Goal: Register for event/course

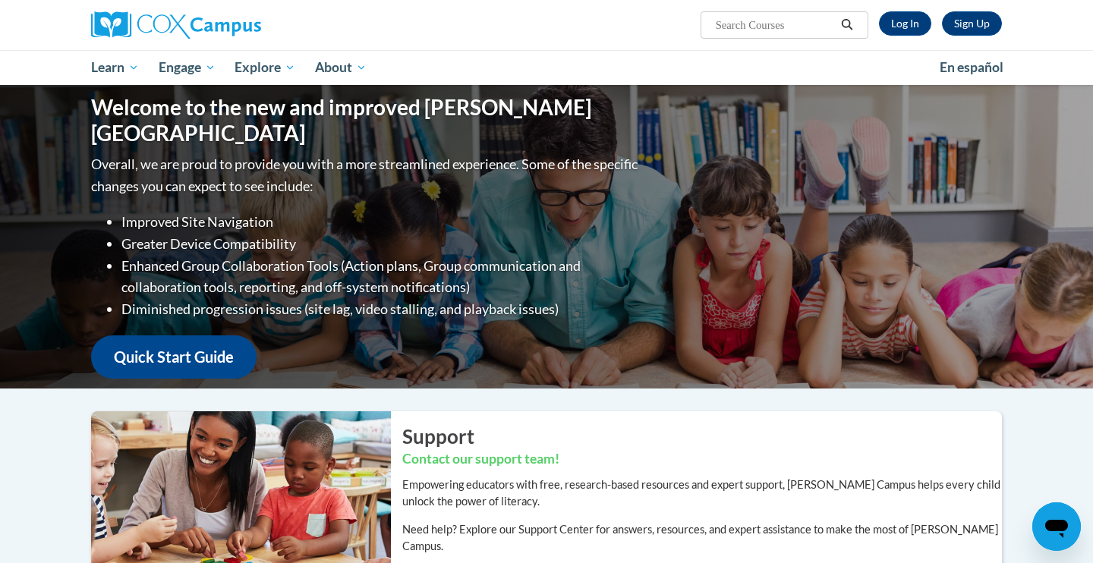
click at [897, 8] on div "Sign Up Log In Search Search..." at bounding box center [702, 19] width 622 height 39
click at [897, 24] on link "Log In" at bounding box center [905, 23] width 52 height 24
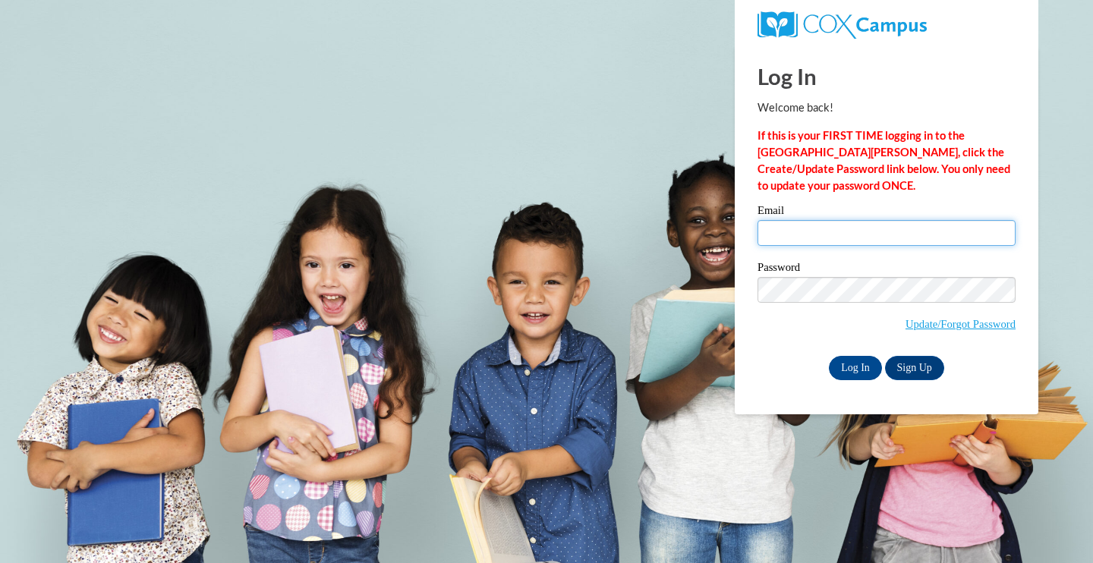
click at [836, 244] on input "Email" at bounding box center [886, 233] width 258 height 26
type input "elianaswope@gmail.com"
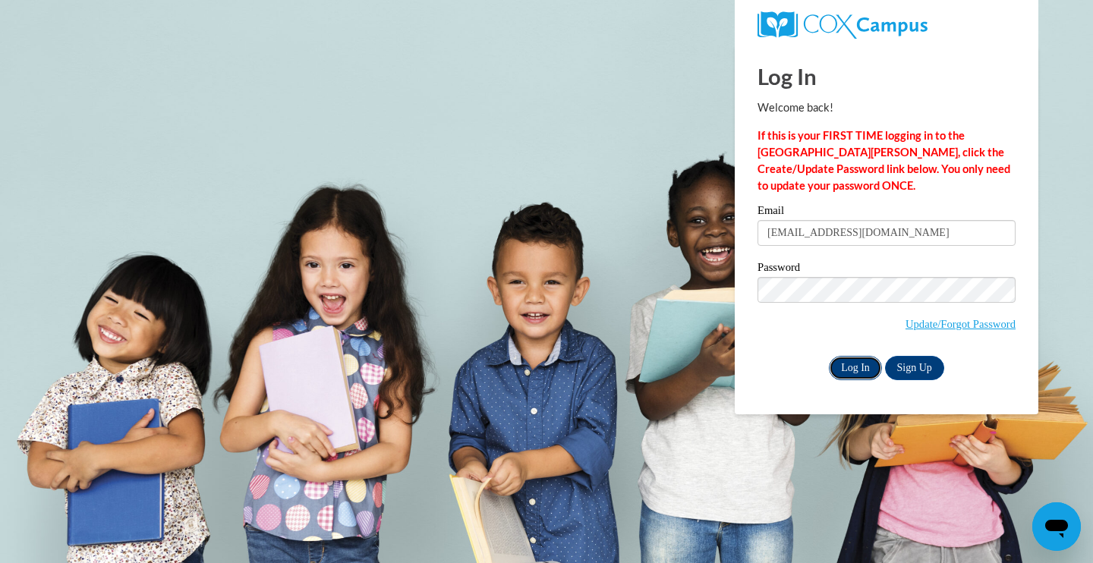
click at [859, 369] on input "Log In" at bounding box center [855, 368] width 53 height 24
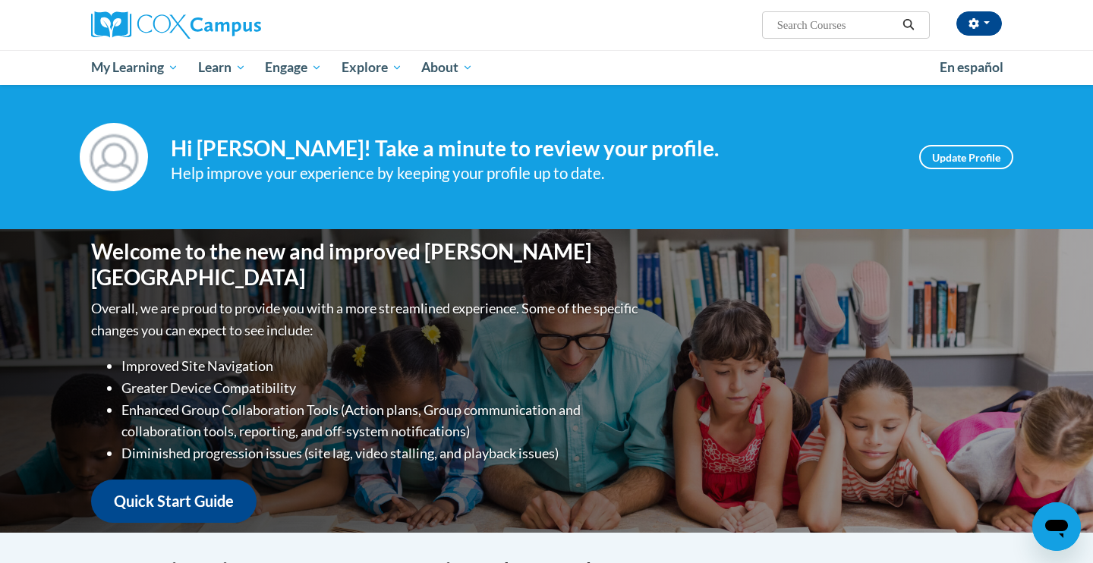
click at [790, 27] on input "Search..." at bounding box center [836, 25] width 121 height 18
type input "reading comprehension"
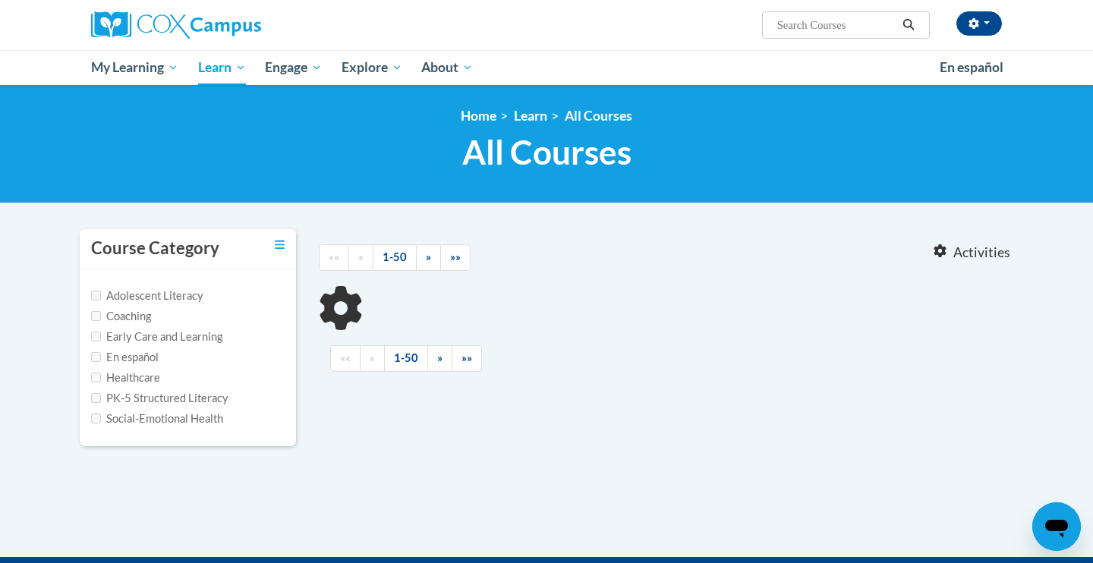
type input "reading comprehension"
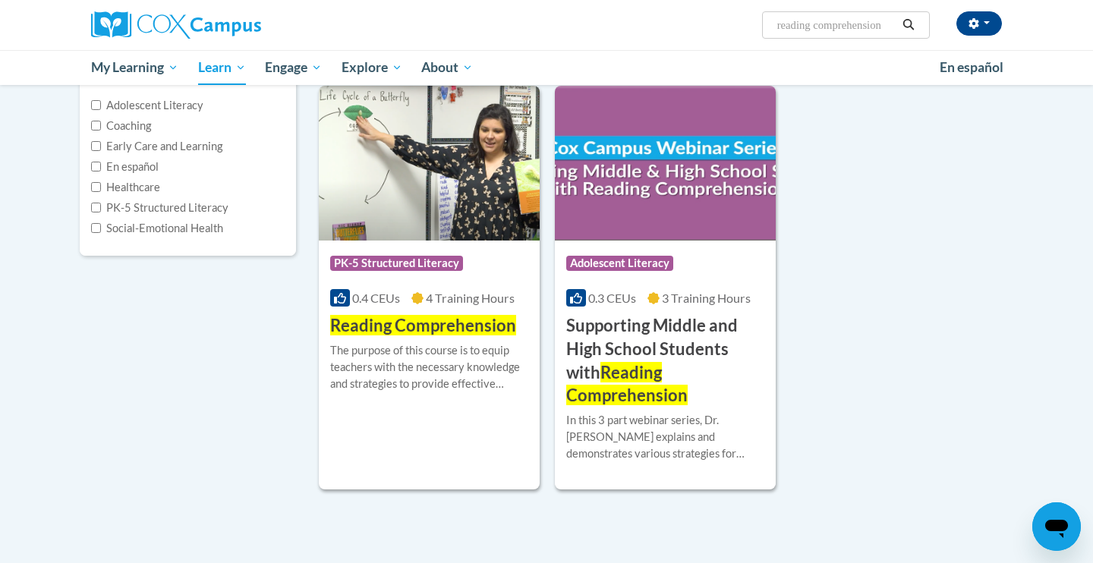
scroll to position [192, 0]
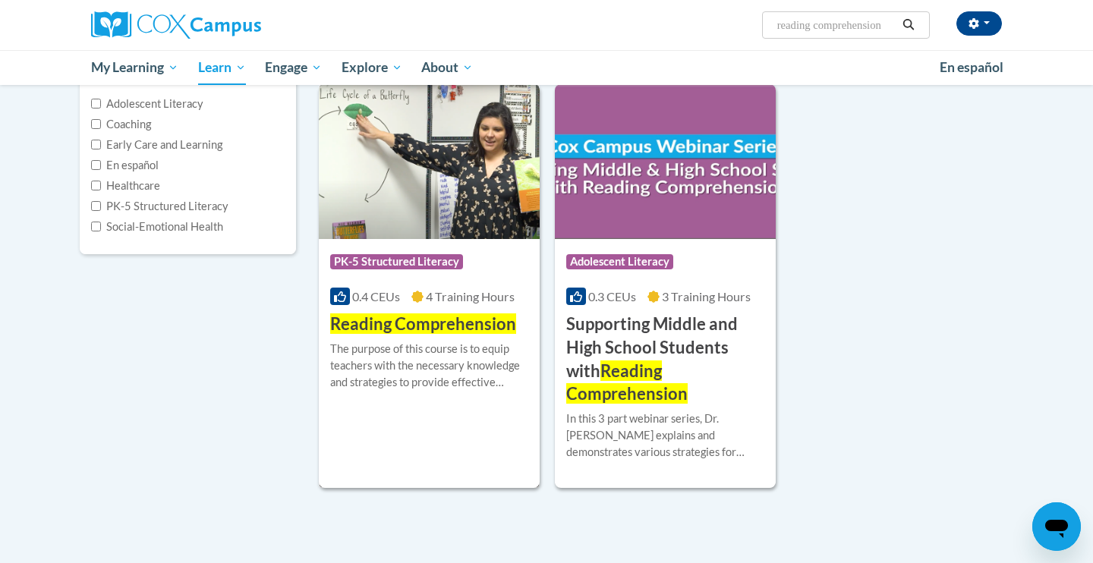
click at [412, 227] on img at bounding box center [429, 161] width 221 height 155
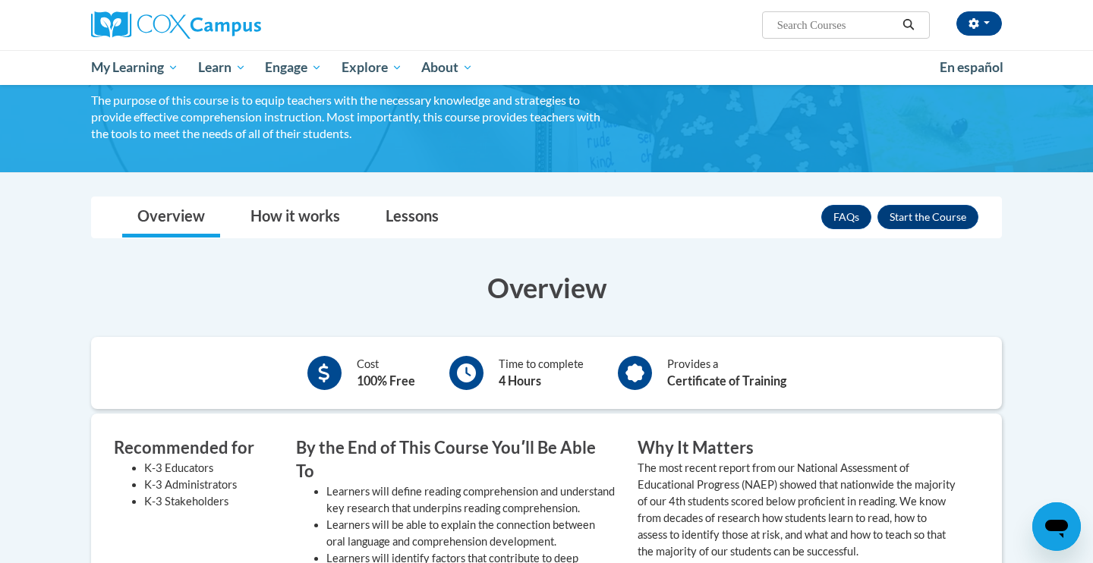
scroll to position [109, 0]
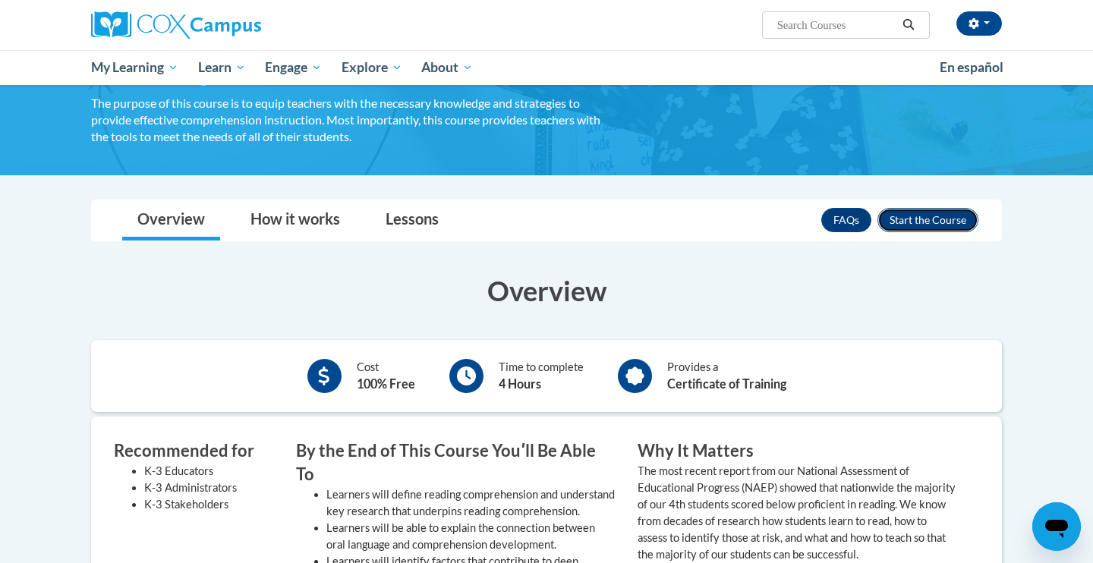
click at [944, 218] on button "Enroll" at bounding box center [927, 220] width 101 height 24
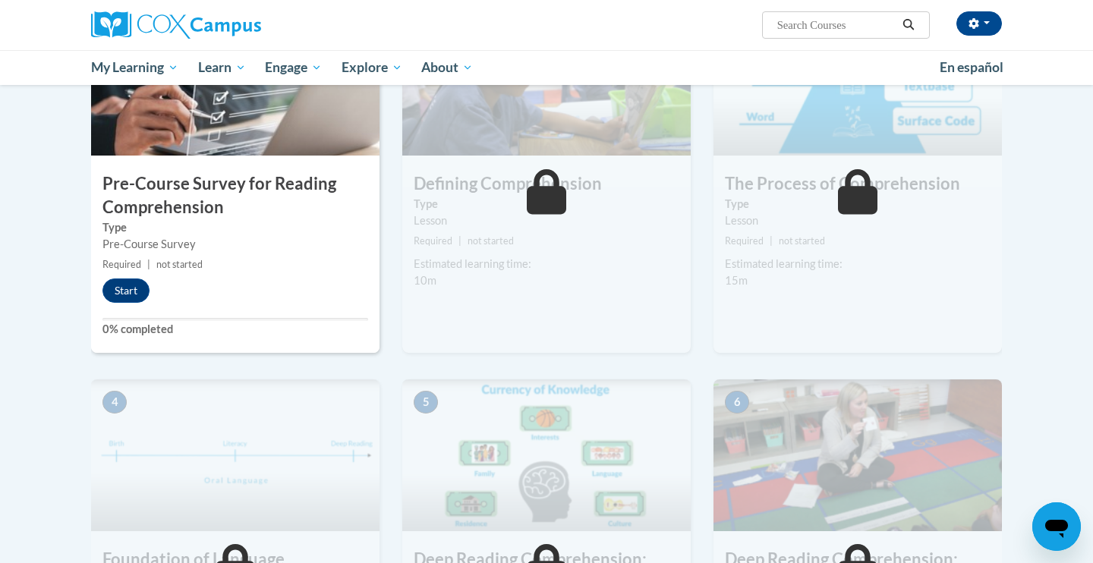
scroll to position [401, 0]
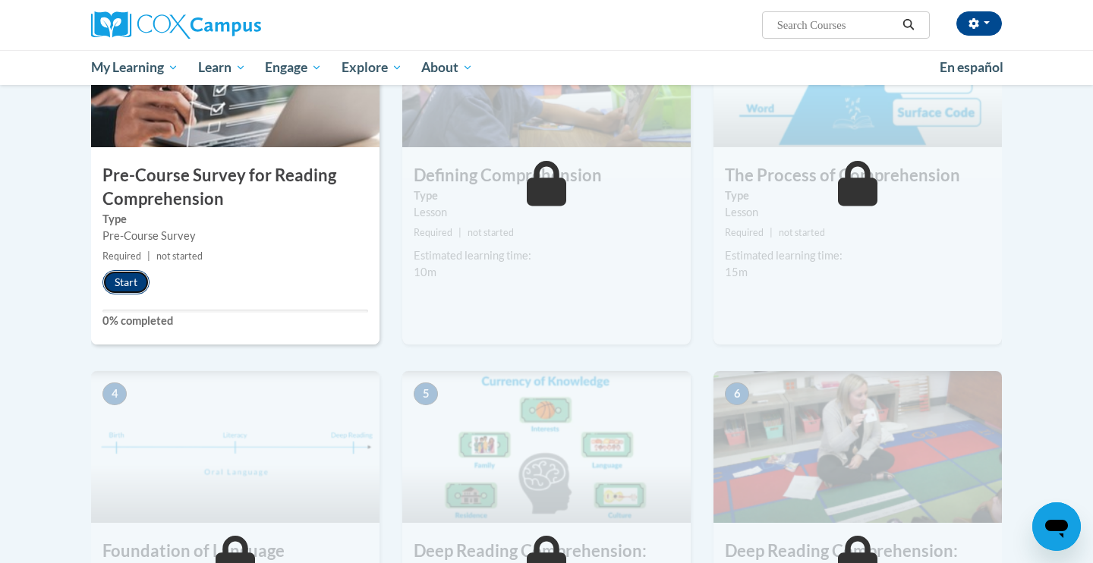
click at [116, 285] on button "Start" at bounding box center [125, 282] width 47 height 24
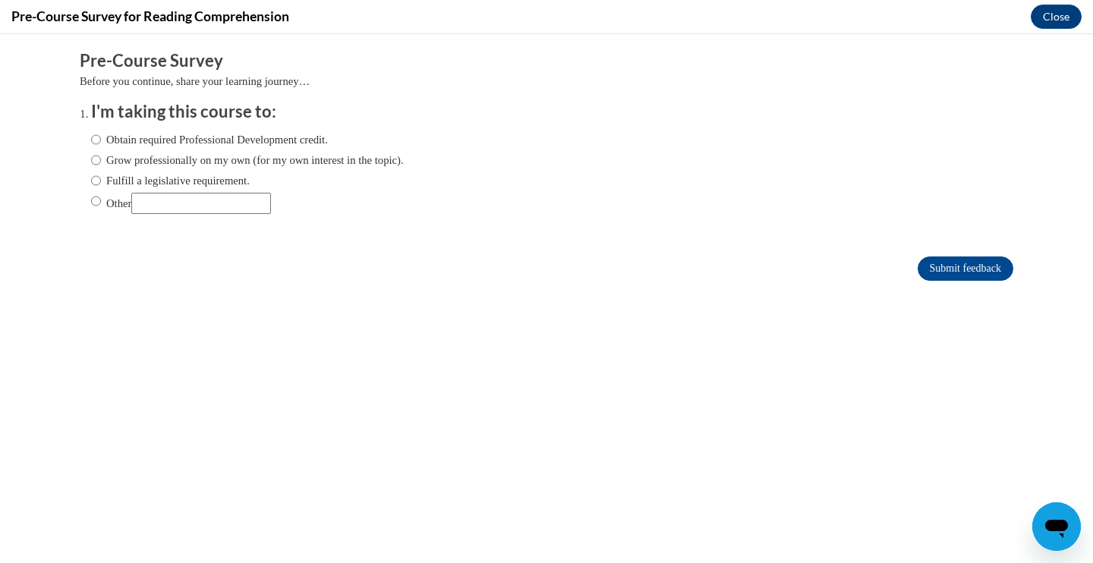
scroll to position [0, 0]
click at [97, 163] on input "Grow professionally on my own (for my own interest in the topic)." at bounding box center [96, 160] width 10 height 17
radio input "true"
click at [929, 270] on input "Submit feedback" at bounding box center [966, 269] width 96 height 24
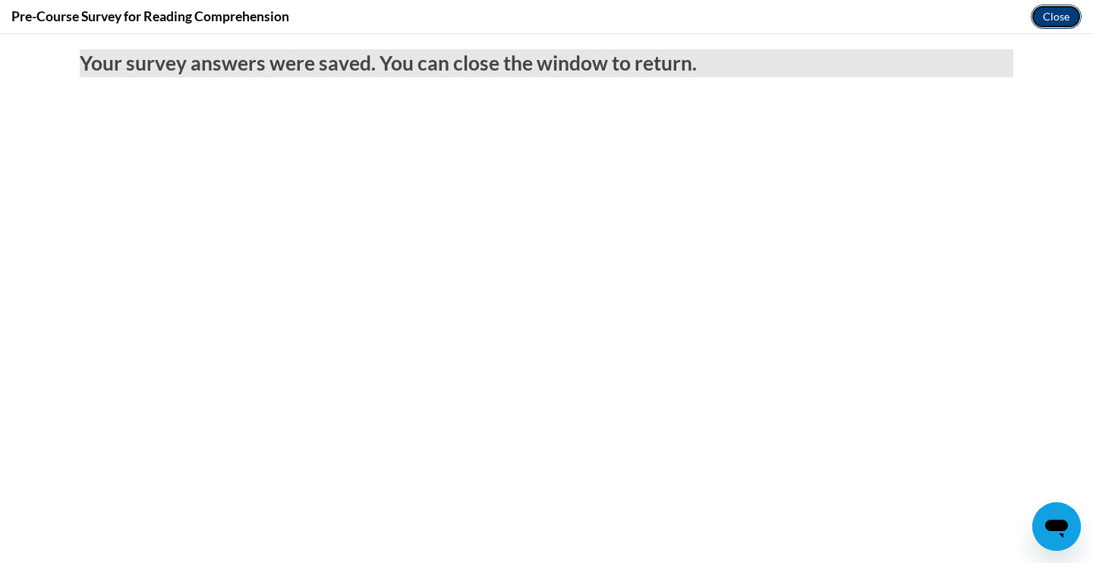
drag, startPoint x: 1044, startPoint y: 14, endPoint x: 1044, endPoint y: 22, distance: 8.3
click at [1044, 14] on button "Close" at bounding box center [1056, 17] width 51 height 24
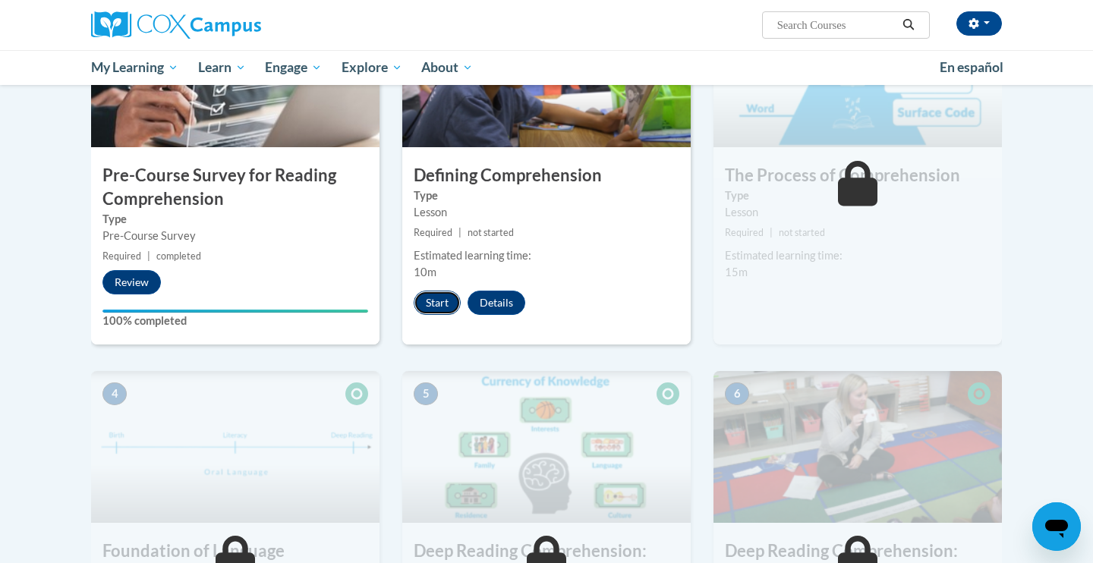
click at [427, 306] on button "Start" at bounding box center [437, 303] width 47 height 24
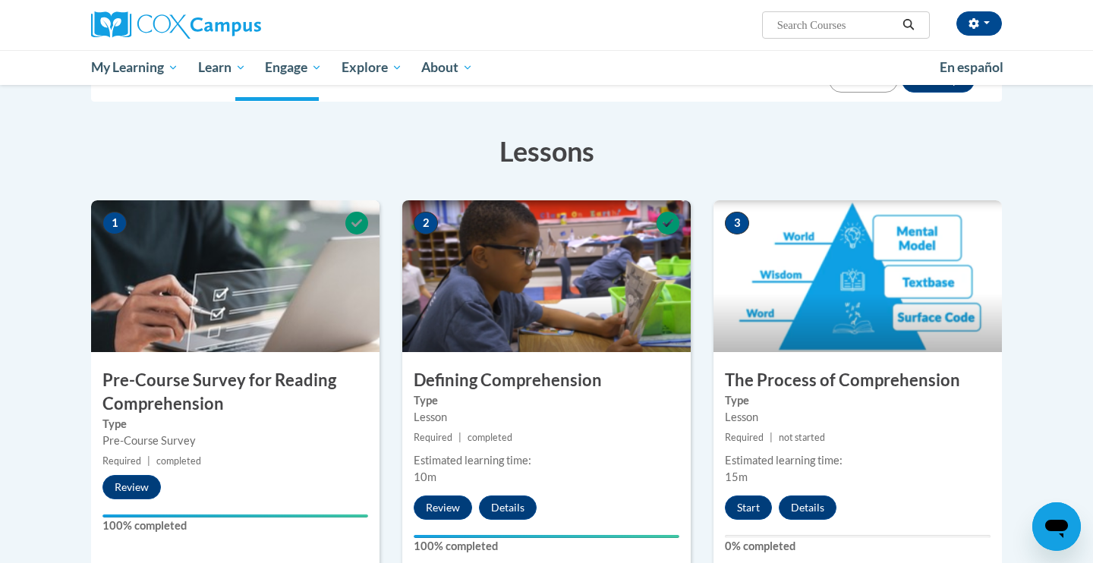
scroll to position [220, 0]
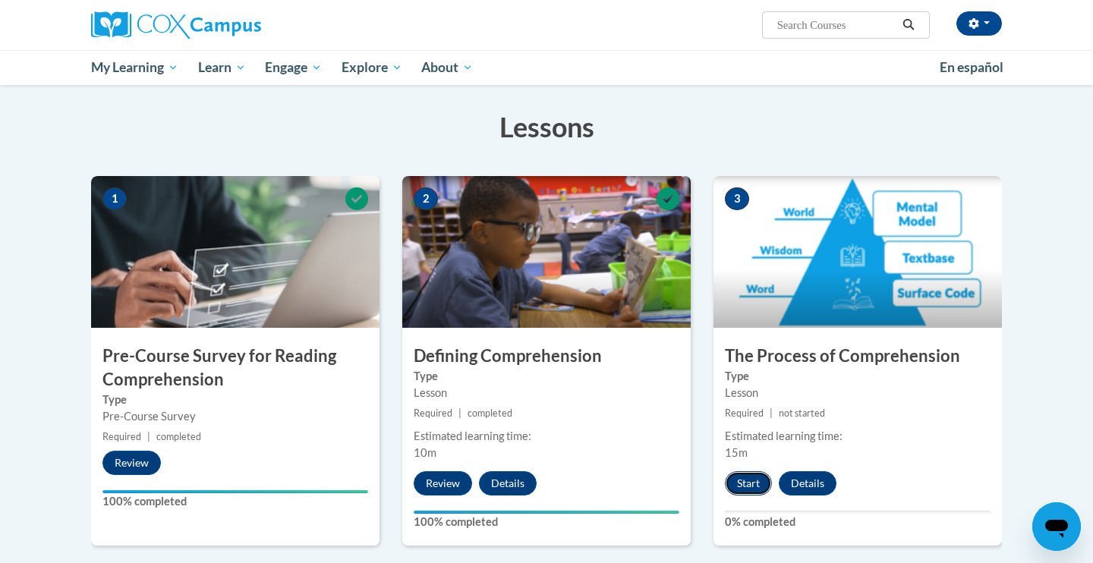
click at [735, 478] on button "Start" at bounding box center [748, 483] width 47 height 24
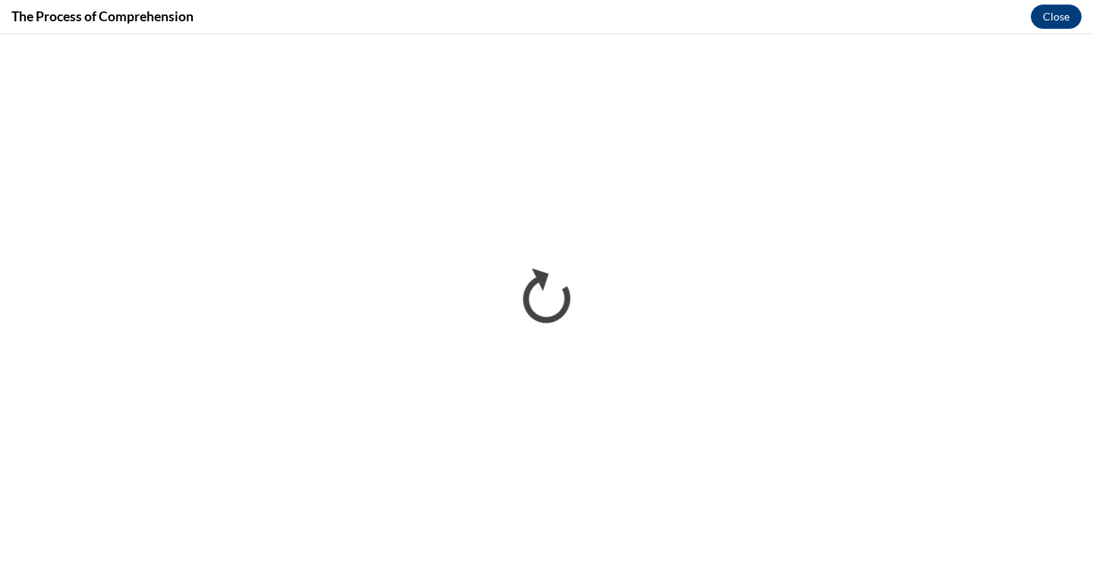
scroll to position [0, 0]
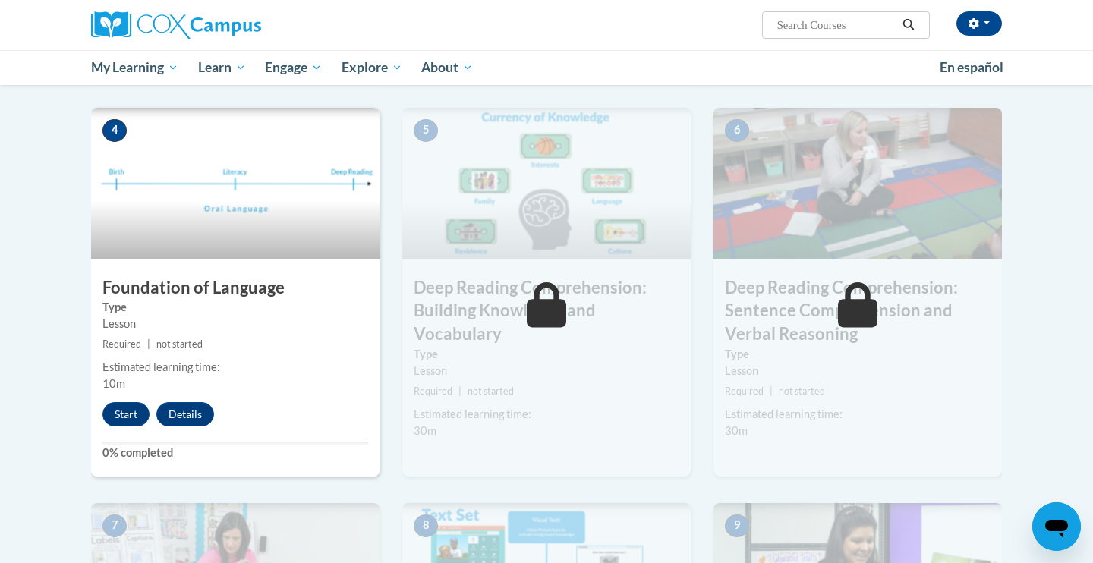
scroll to position [694, 0]
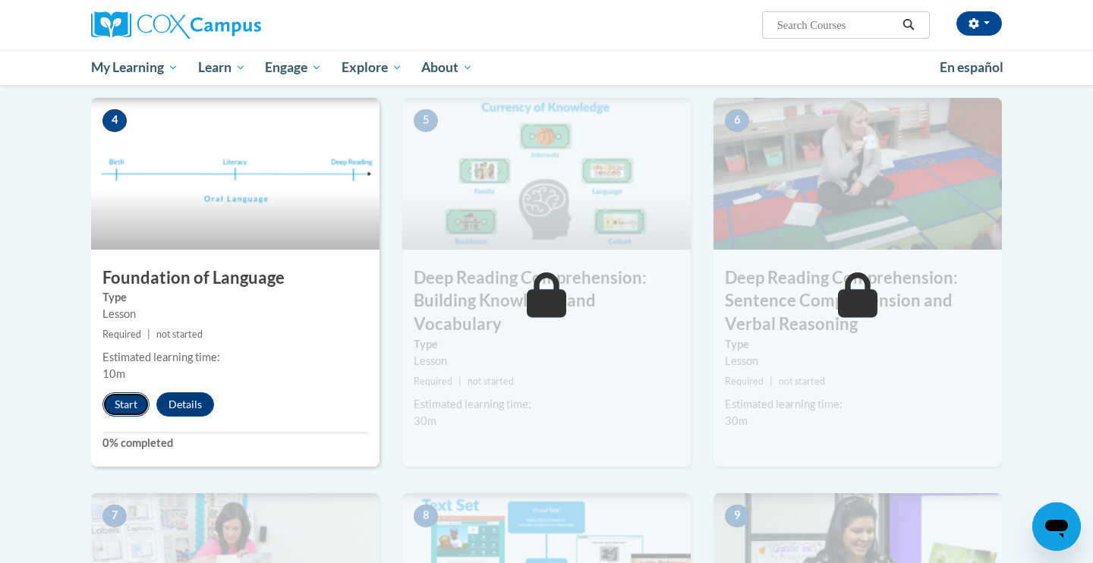
click at [124, 402] on button "Start" at bounding box center [125, 404] width 47 height 24
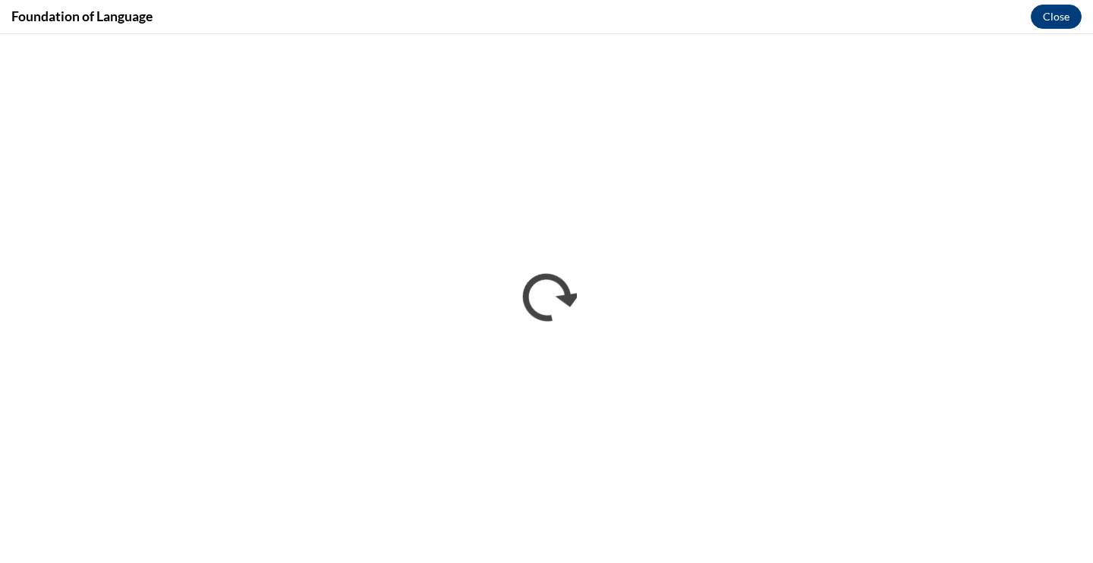
scroll to position [0, 0]
